Goal: Information Seeking & Learning: Learn about a topic

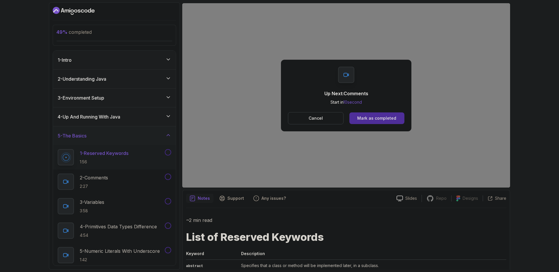
scroll to position [96, 0]
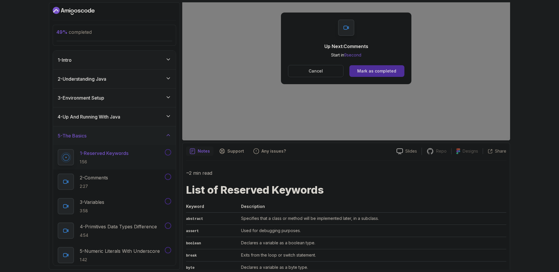
click at [322, 68] on p "Cancel" at bounding box center [316, 71] width 14 height 6
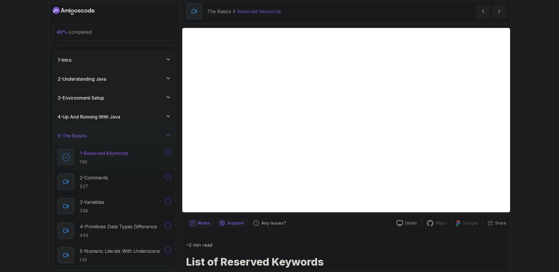
scroll to position [0, 0]
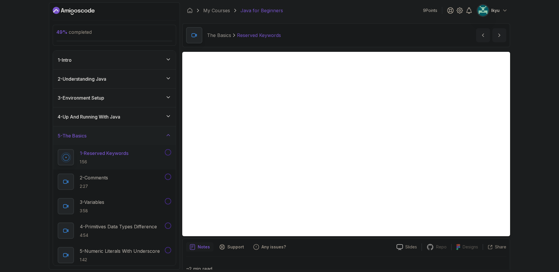
click at [168, 152] on button at bounding box center [168, 152] width 6 height 6
click at [128, 178] on div "2 - Comments 2:27" at bounding box center [111, 182] width 106 height 16
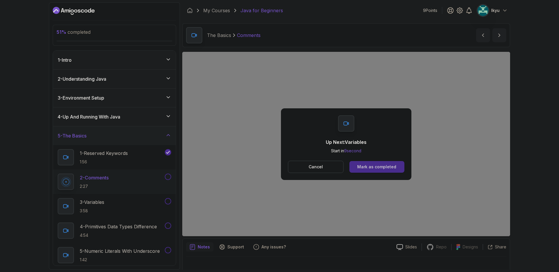
click at [384, 164] on div "Mark as completed" at bounding box center [376, 167] width 39 height 6
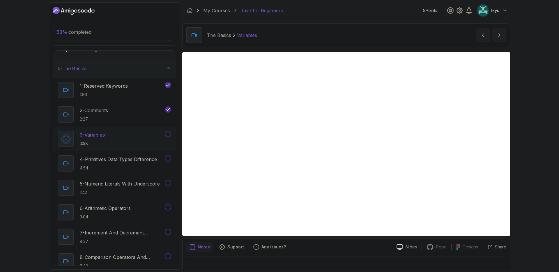
scroll to position [64, 0]
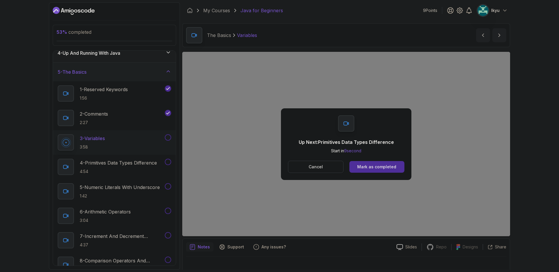
click at [314, 170] on button "Cancel" at bounding box center [316, 167] width 56 height 12
click at [379, 171] on button "Mark as completed" at bounding box center [376, 167] width 55 height 12
click at [383, 168] on div "Mark as completed" at bounding box center [376, 167] width 39 height 6
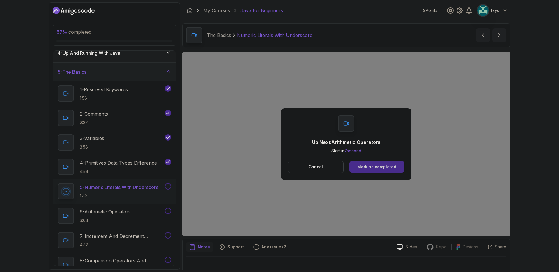
click at [365, 161] on button "Mark as completed" at bounding box center [376, 167] width 55 height 12
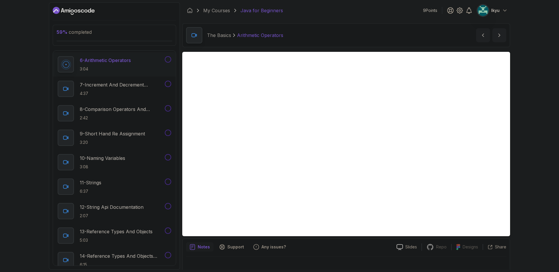
scroll to position [216, 0]
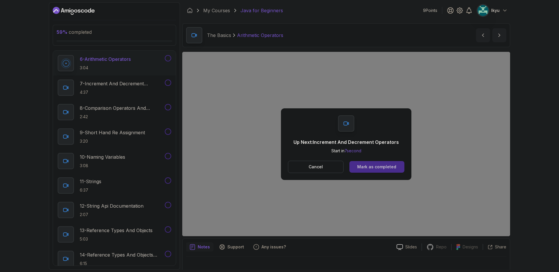
click at [395, 166] on button "Mark as completed" at bounding box center [376, 167] width 55 height 12
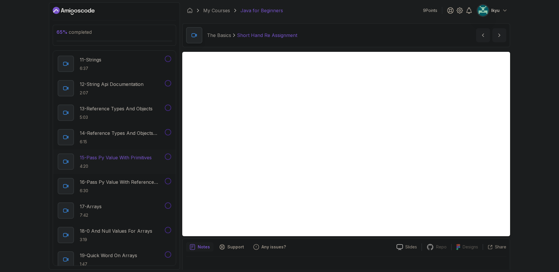
scroll to position [291, 0]
